Goal: Task Accomplishment & Management: Manage account settings

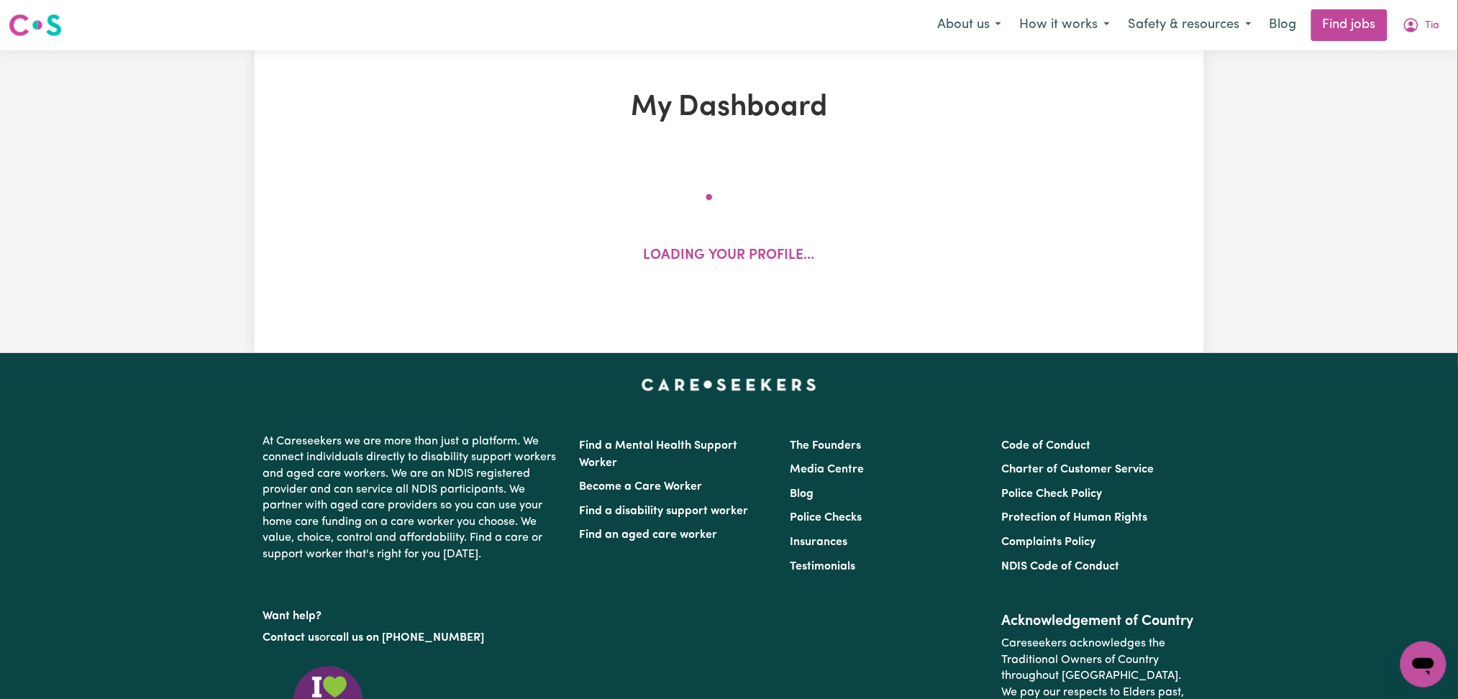
click at [1440, 33] on span "Tia" at bounding box center [1433, 26] width 14 height 16
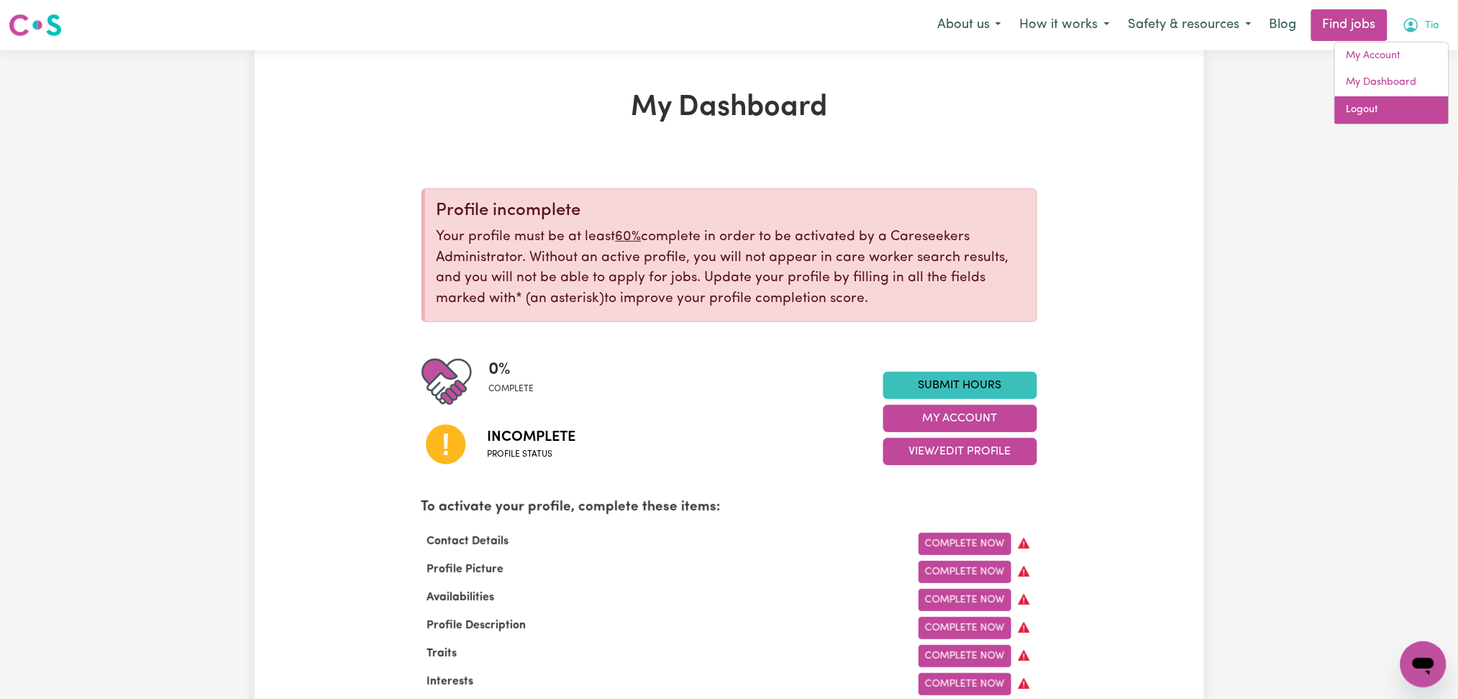
click at [1372, 112] on link "Logout" at bounding box center [1392, 109] width 114 height 27
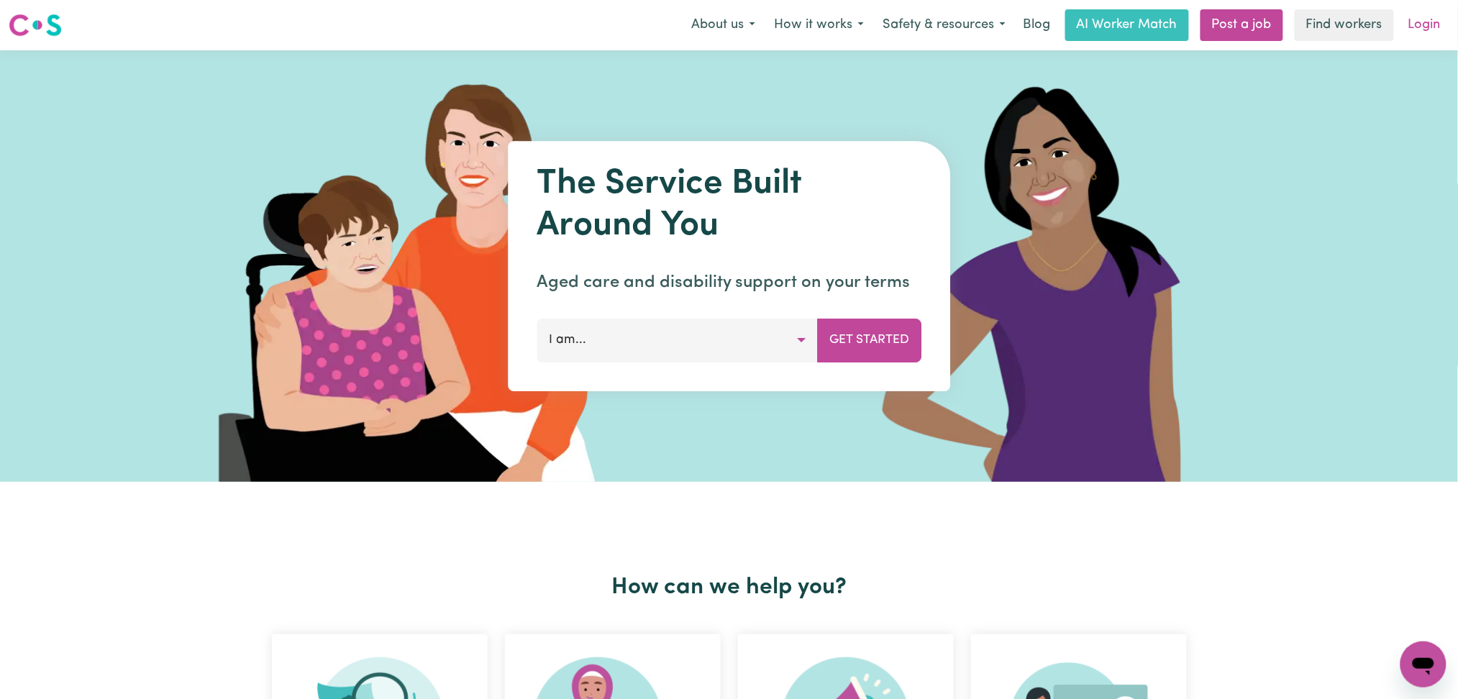
click at [1443, 22] on link "Login" at bounding box center [1425, 25] width 50 height 32
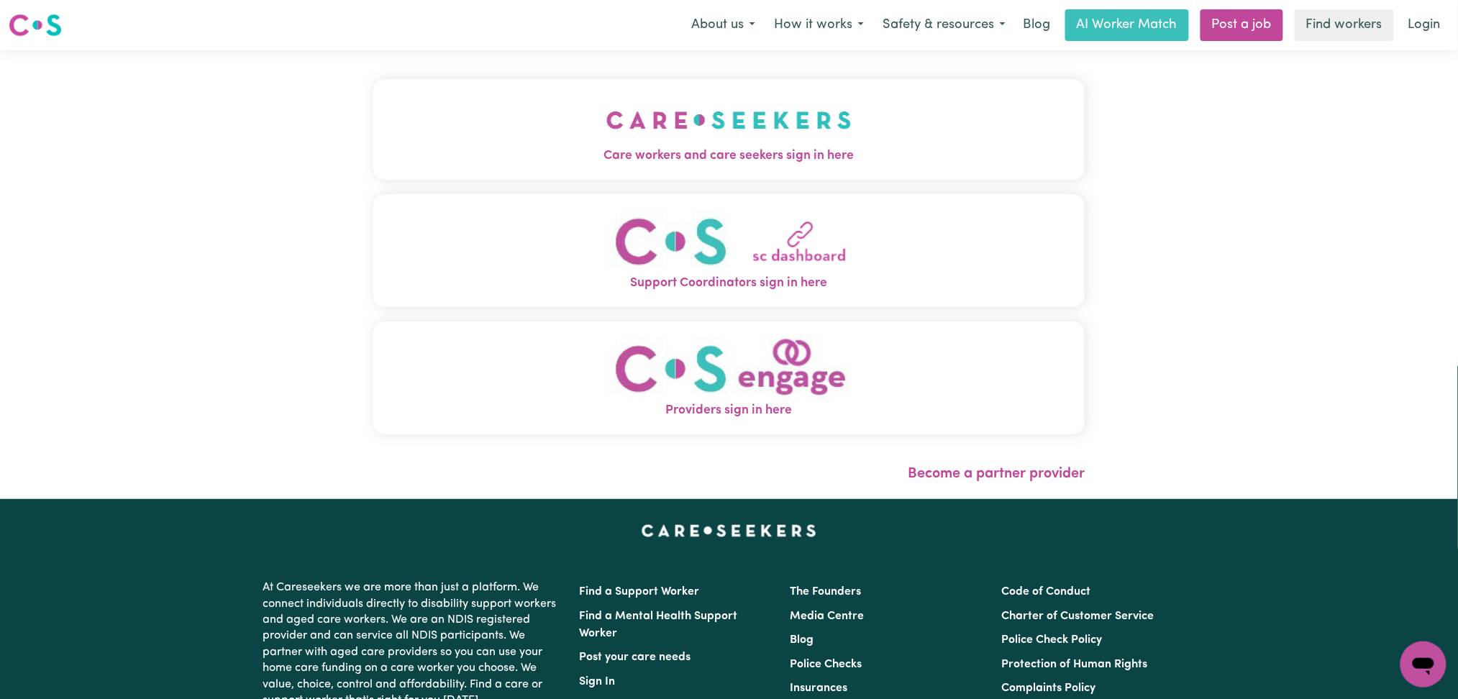
click at [607, 122] on img "Care workers and care seekers sign in here" at bounding box center [729, 120] width 245 height 53
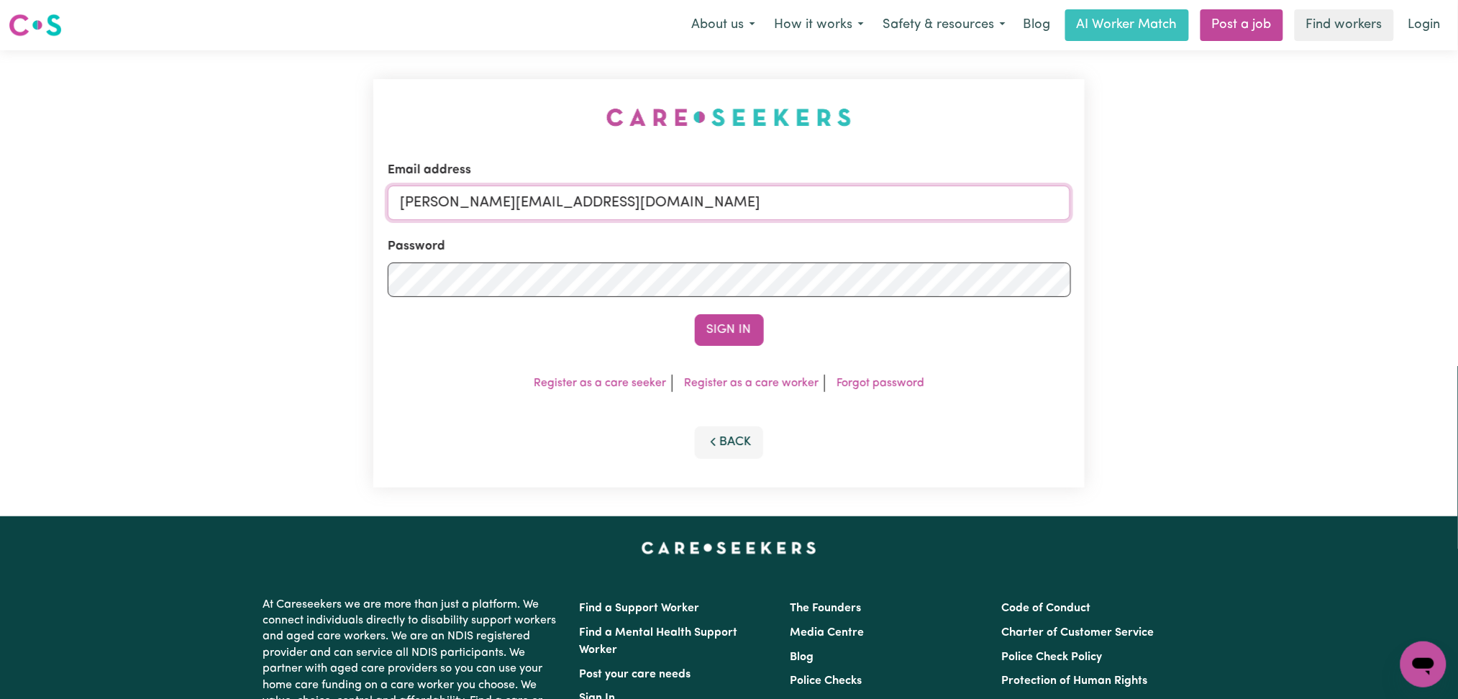
click at [614, 214] on input "[PERSON_NAME][EMAIL_ADDRESS][DOMAIN_NAME]" at bounding box center [730, 203] width 684 height 35
drag, startPoint x: 475, startPoint y: 189, endPoint x: 917, endPoint y: 211, distance: 442.3
click at [917, 211] on input "Superuser~[EMAIL_ADDRESS][DOMAIN_NAME]" at bounding box center [730, 203] width 684 height 35
type input "Superuser~[EMAIL_ADDRESS][DOMAIN_NAME]"
click at [735, 331] on button "Sign In" at bounding box center [729, 330] width 69 height 32
